Goal: Task Accomplishment & Management: Manage account settings

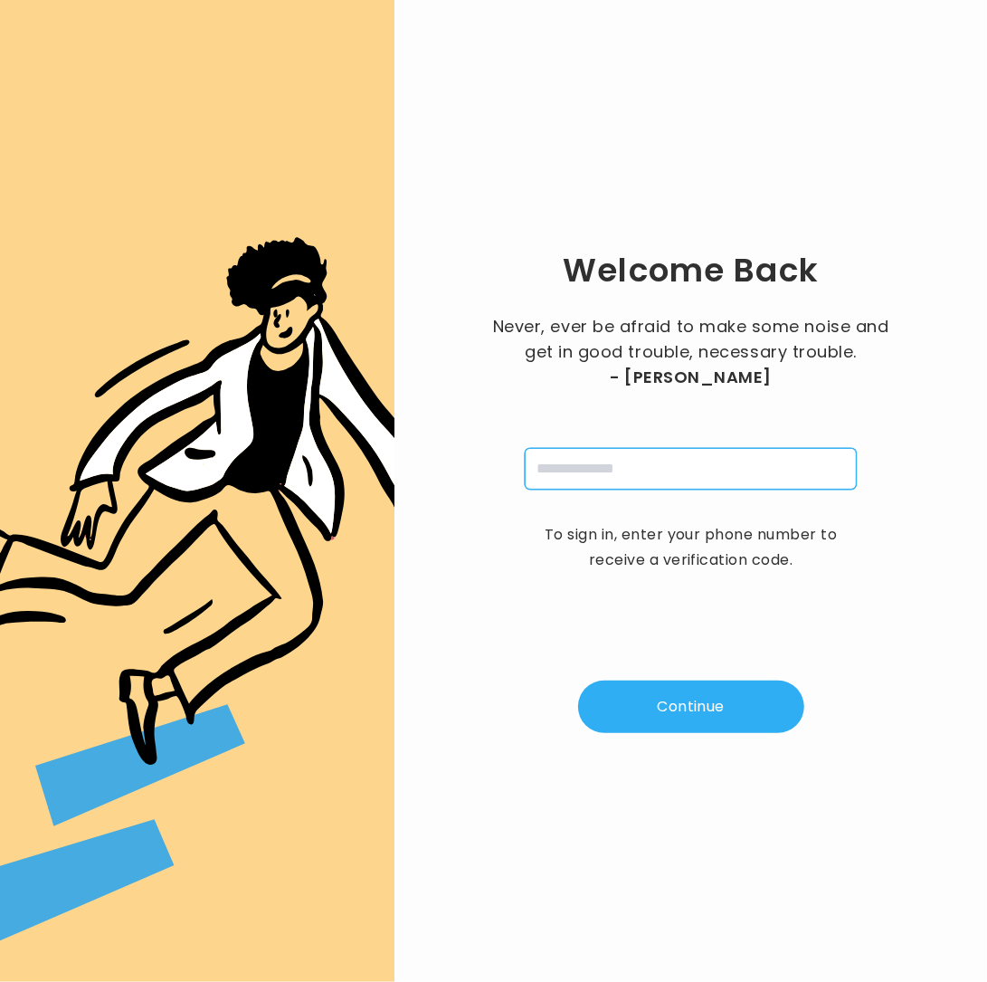
click at [586, 454] on input "tel" at bounding box center [691, 469] width 332 height 42
click at [590, 470] on input "tel" at bounding box center [691, 469] width 332 height 42
type input "**********"
click at [694, 720] on button "Continue" at bounding box center [691, 706] width 226 height 52
type input "*"
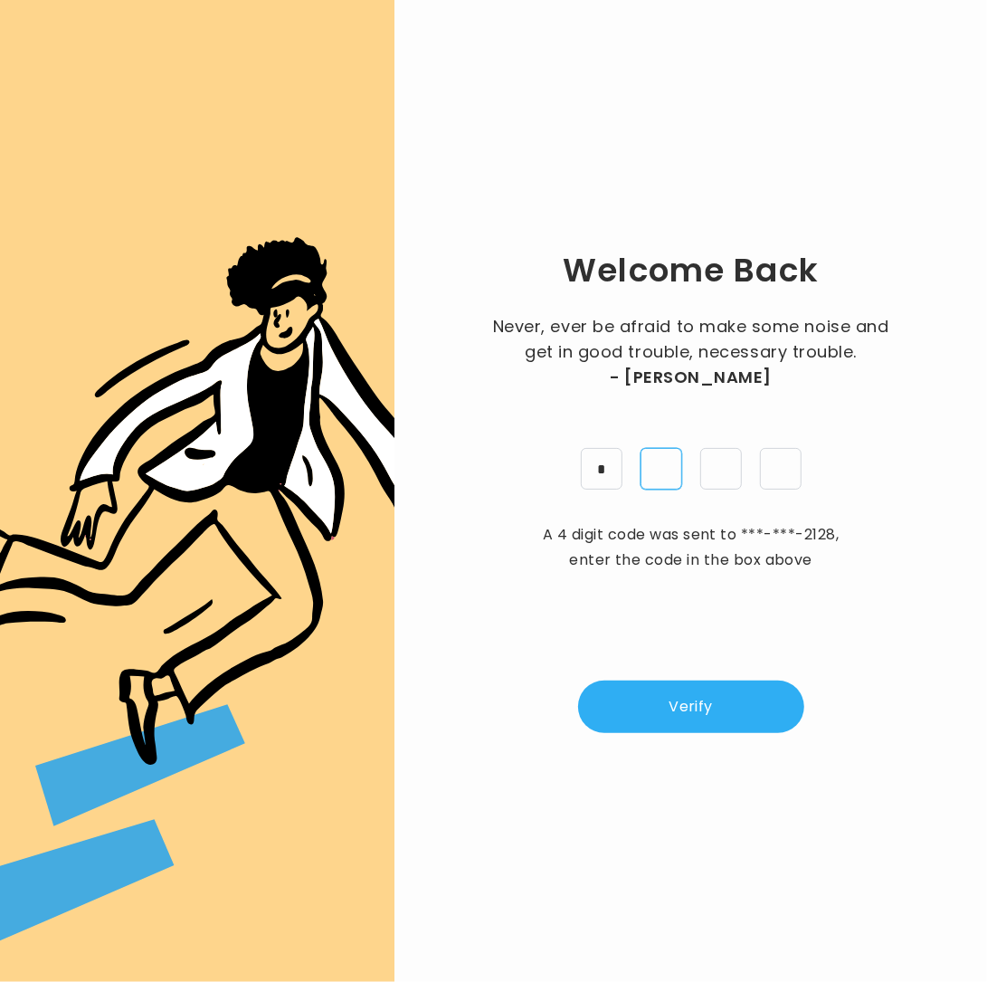
type input "*"
click at [643, 729] on button "Verify" at bounding box center [691, 706] width 226 height 52
